Goal: Transaction & Acquisition: Purchase product/service

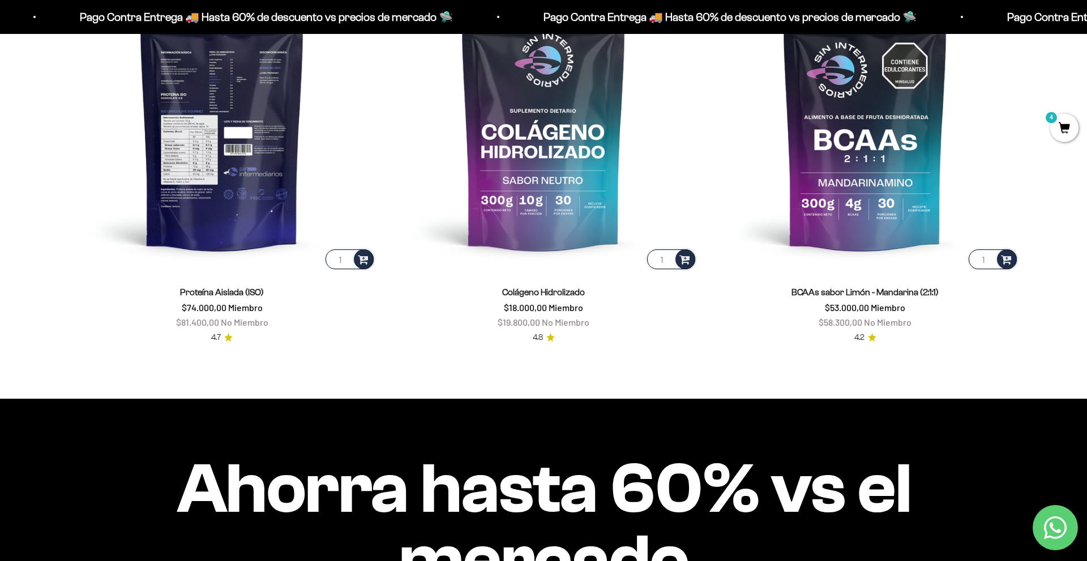
scroll to position [993, 0]
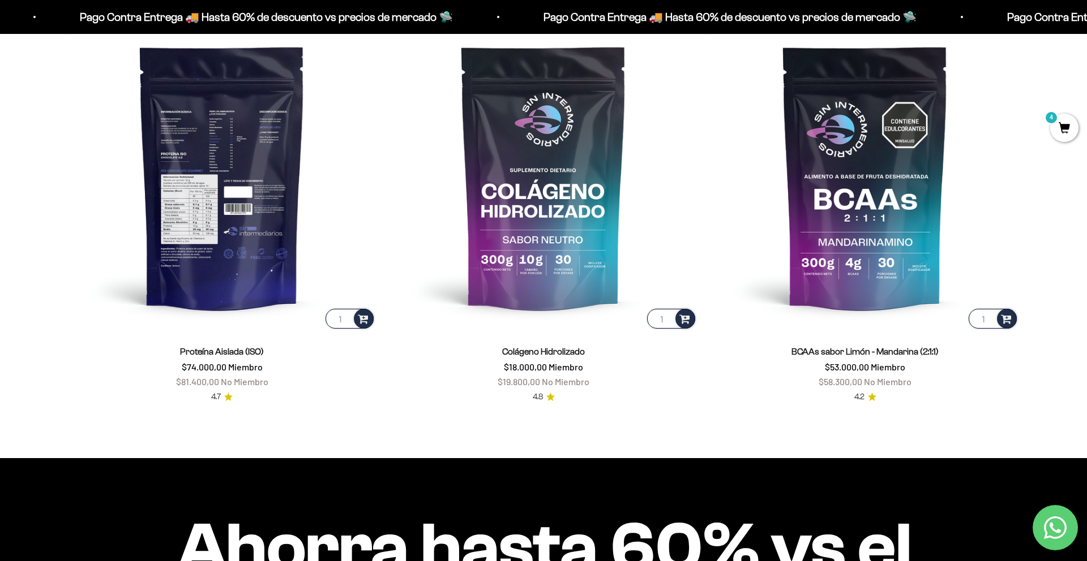
click at [250, 190] on img at bounding box center [222, 177] width 308 height 308
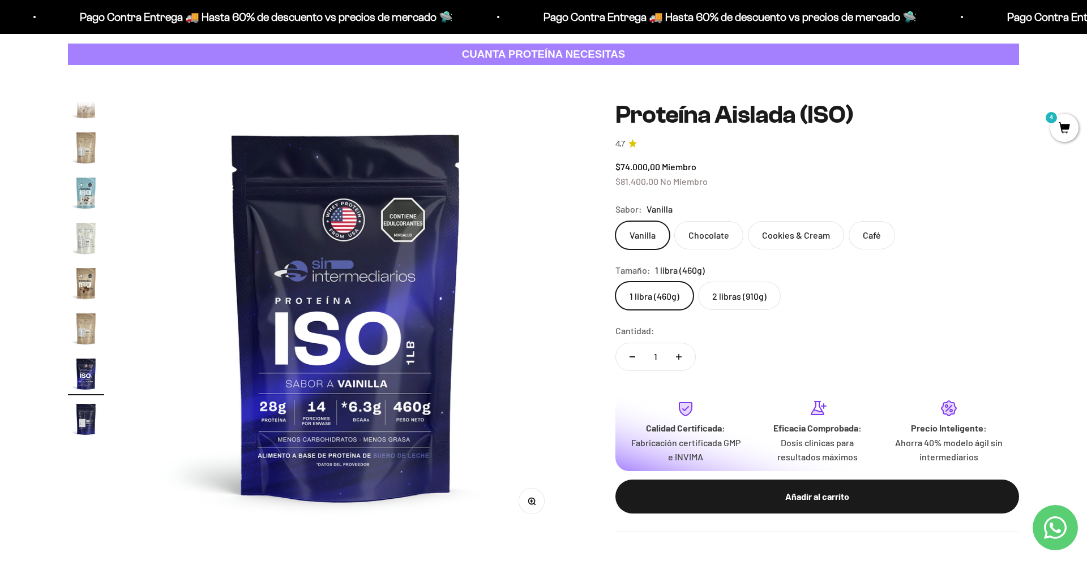
scroll to position [51, 0]
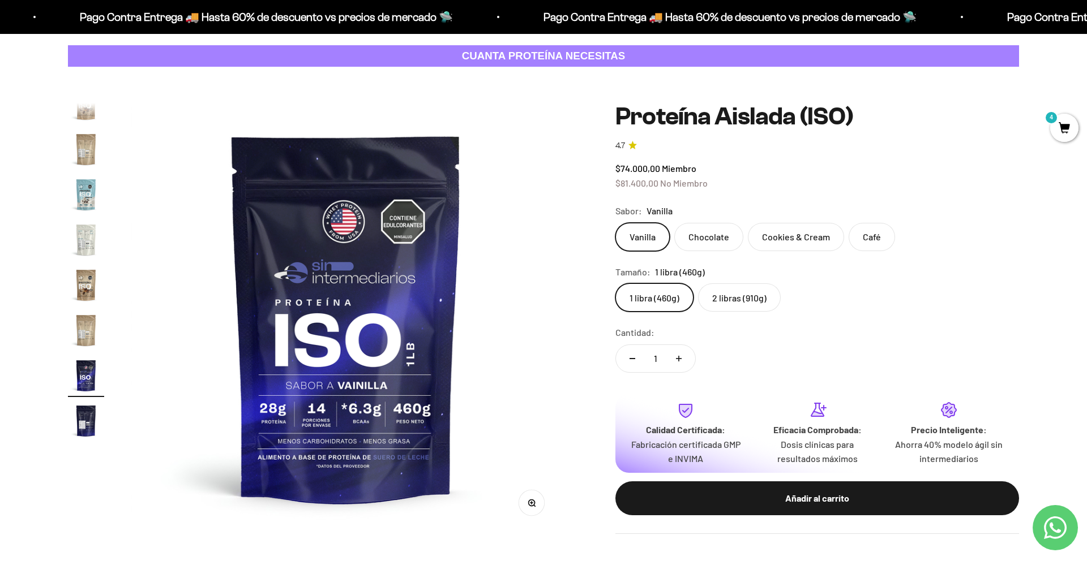
click at [738, 297] on label "2 libras (910g)" at bounding box center [739, 298] width 83 height 28
click at [615, 284] on input "2 libras (910g)" at bounding box center [615, 283] width 1 height 1
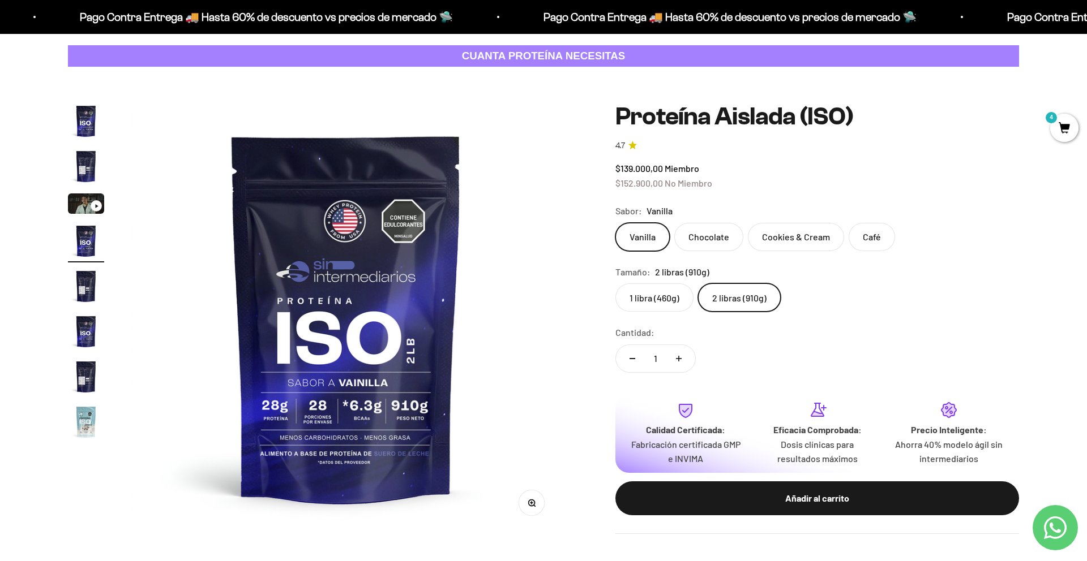
click at [672, 299] on label "1 libra (460g)" at bounding box center [654, 298] width 78 height 28
click at [615, 284] on input "1 libra (460g)" at bounding box center [615, 283] width 1 height 1
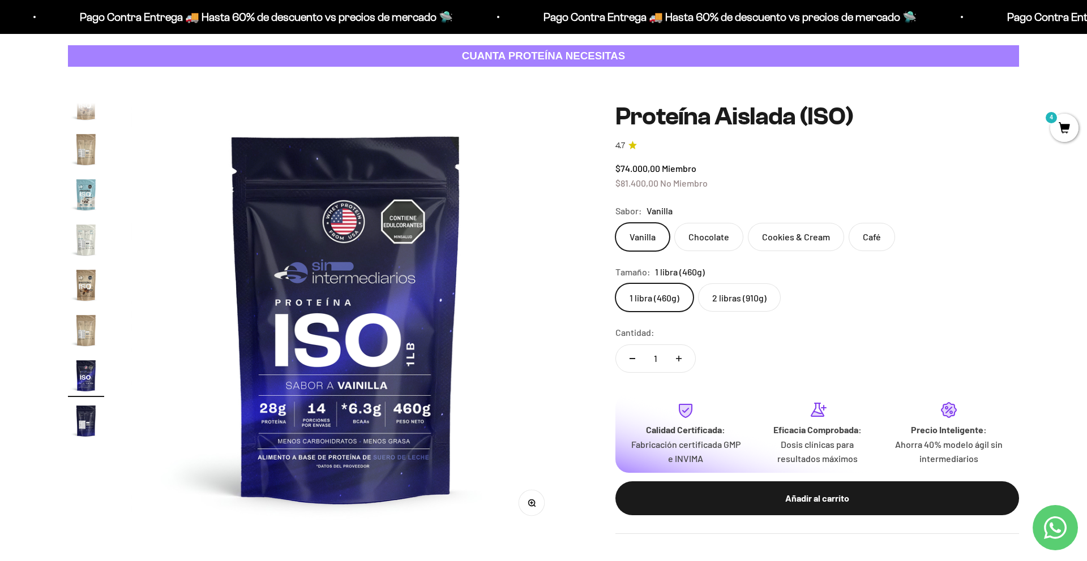
click at [733, 290] on label "2 libras (910g)" at bounding box center [739, 298] width 83 height 28
click at [615, 284] on input "2 libras (910g)" at bounding box center [615, 283] width 1 height 1
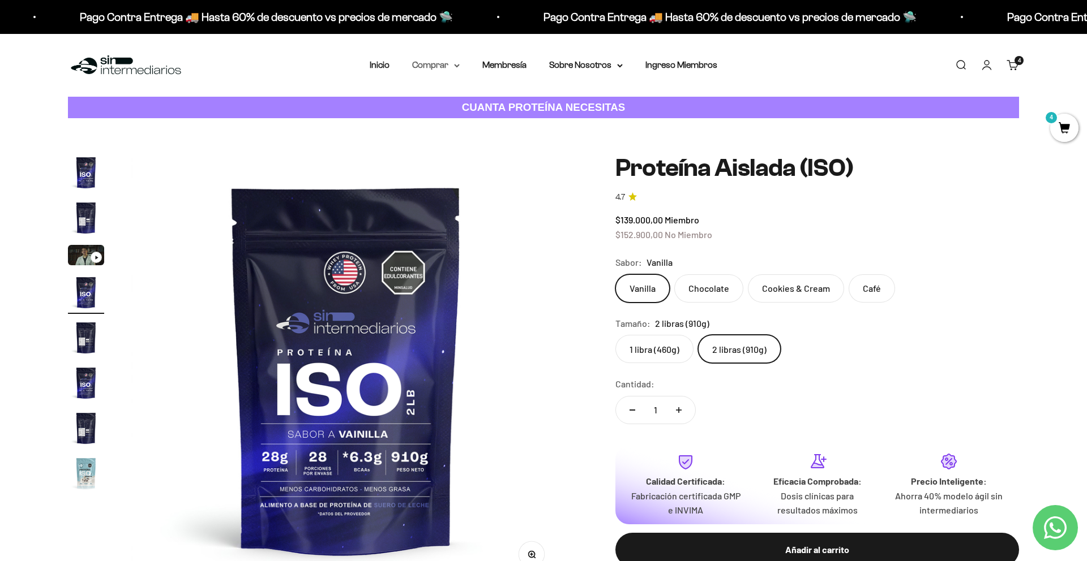
click at [448, 66] on summary "Comprar" at bounding box center [436, 65] width 48 height 15
click at [460, 102] on summary "Proteínas" at bounding box center [465, 101] width 93 height 15
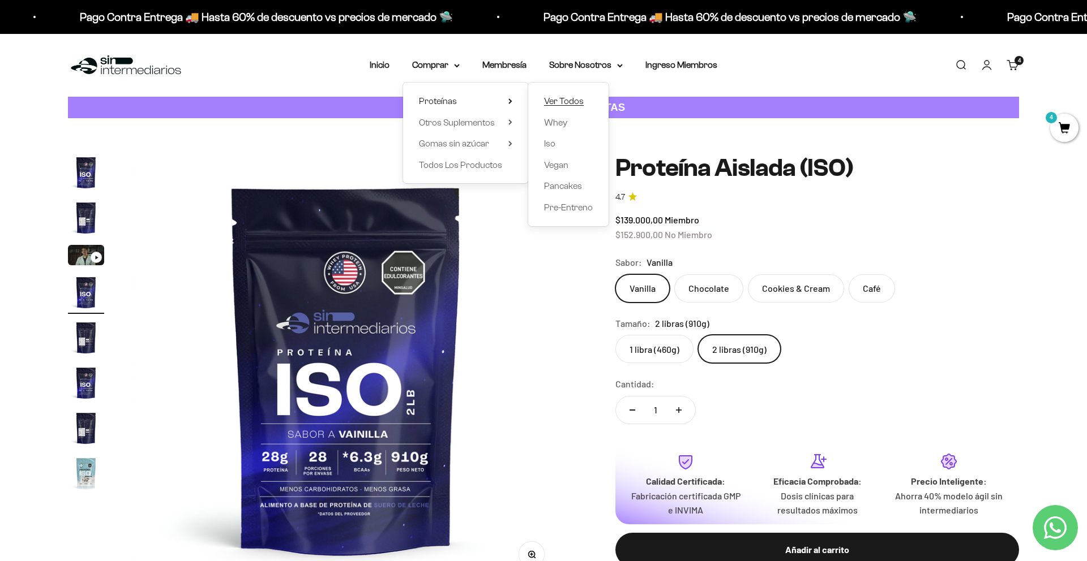
click at [578, 103] on span "Ver Todos" at bounding box center [564, 101] width 40 height 10
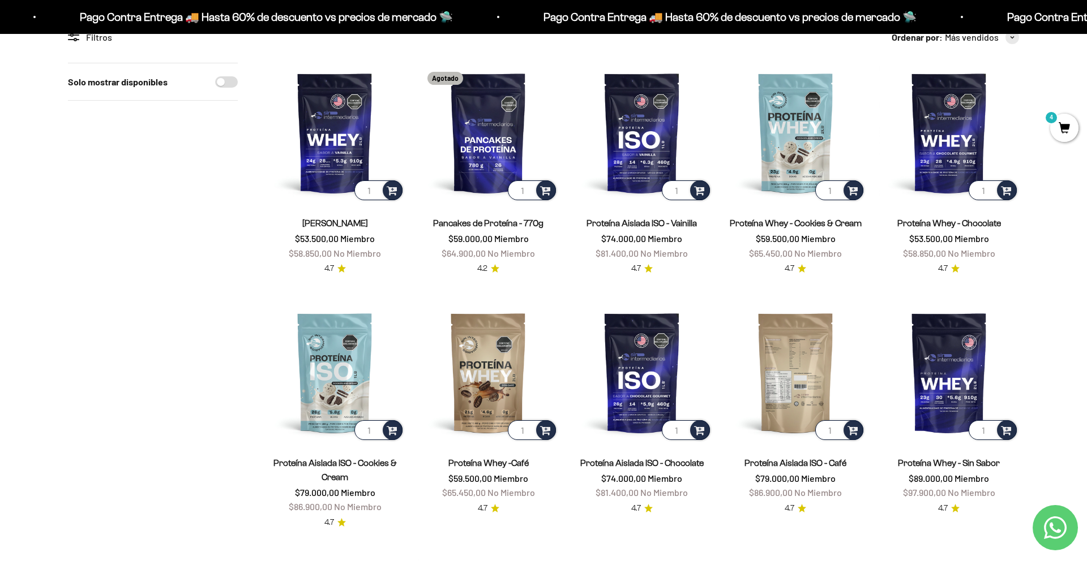
scroll to position [108, 0]
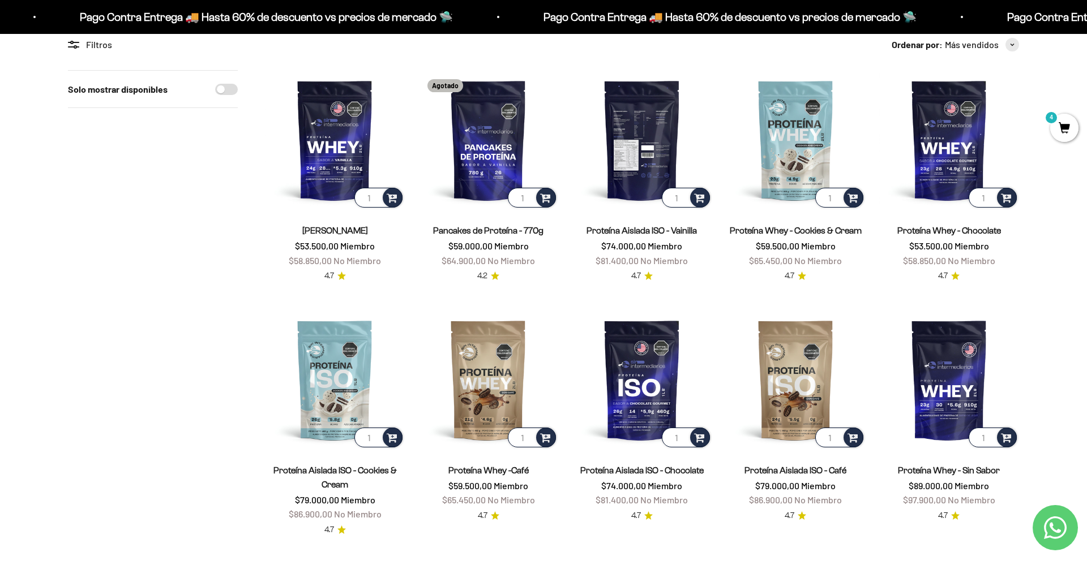
click at [662, 145] on img at bounding box center [642, 140] width 140 height 140
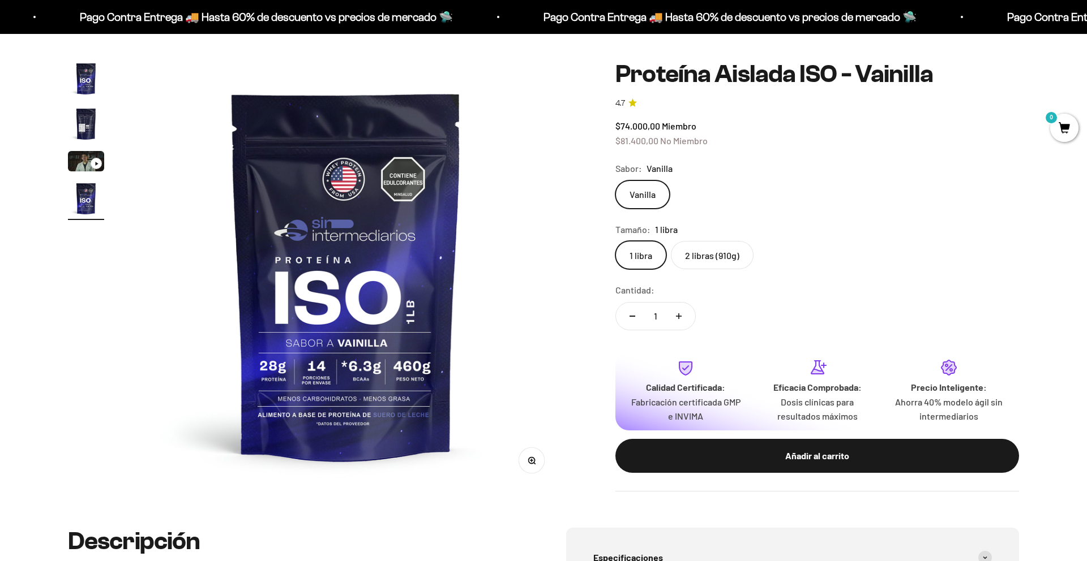
scroll to position [95, 0]
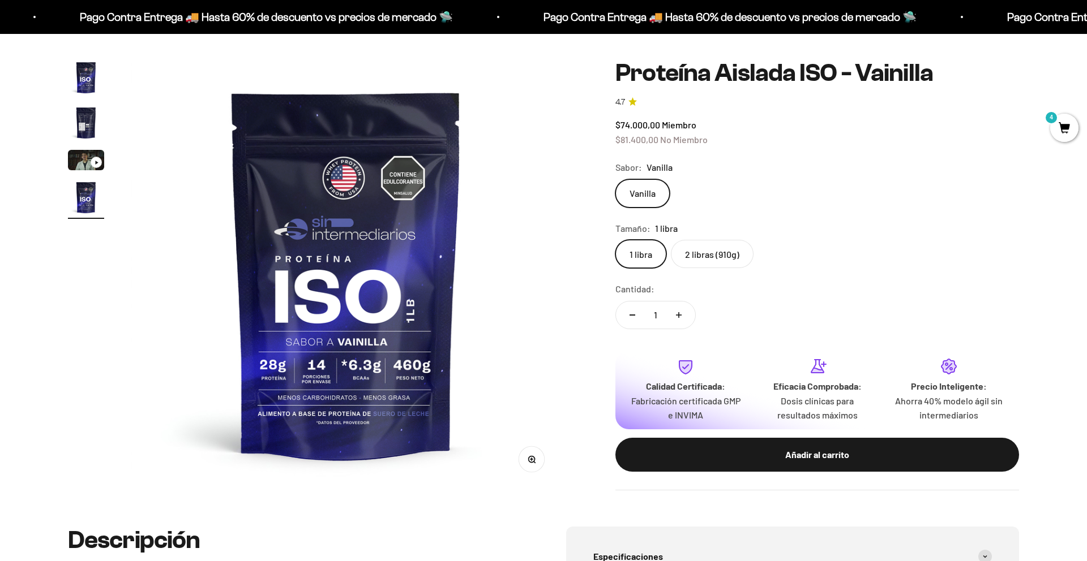
click at [720, 260] on label "2 libras (910g)" at bounding box center [712, 254] width 83 height 28
click at [615, 240] on input "2 libras (910g)" at bounding box center [615, 239] width 1 height 1
